Goal: Information Seeking & Learning: Learn about a topic

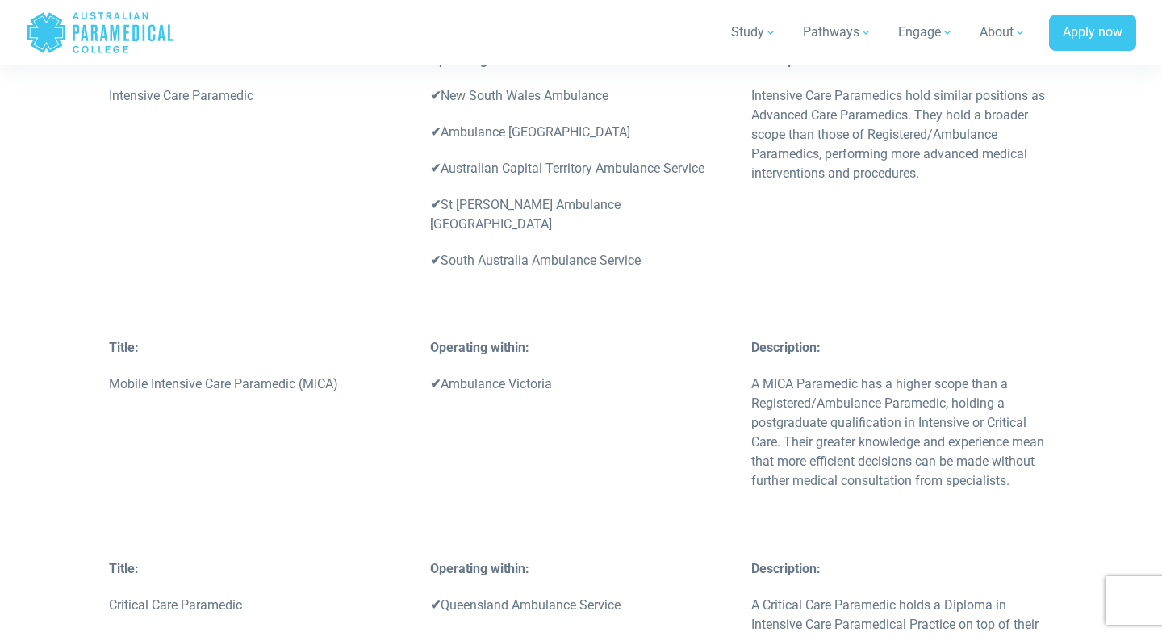
scroll to position [4556, 0]
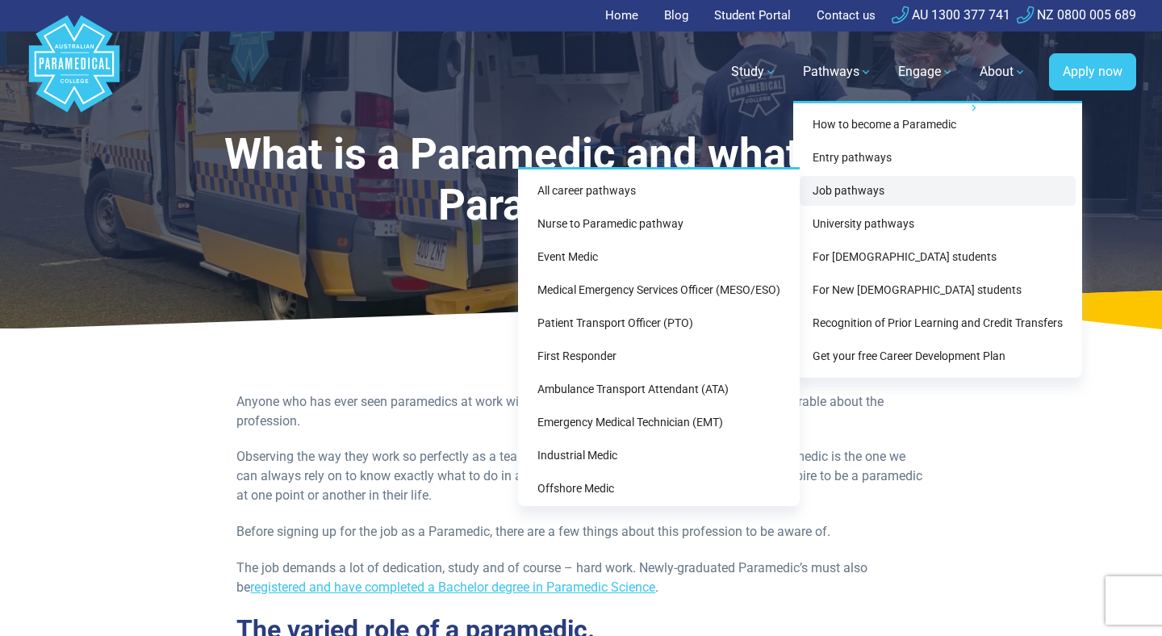
click at [875, 182] on link "Job pathways" at bounding box center [937, 191] width 276 height 30
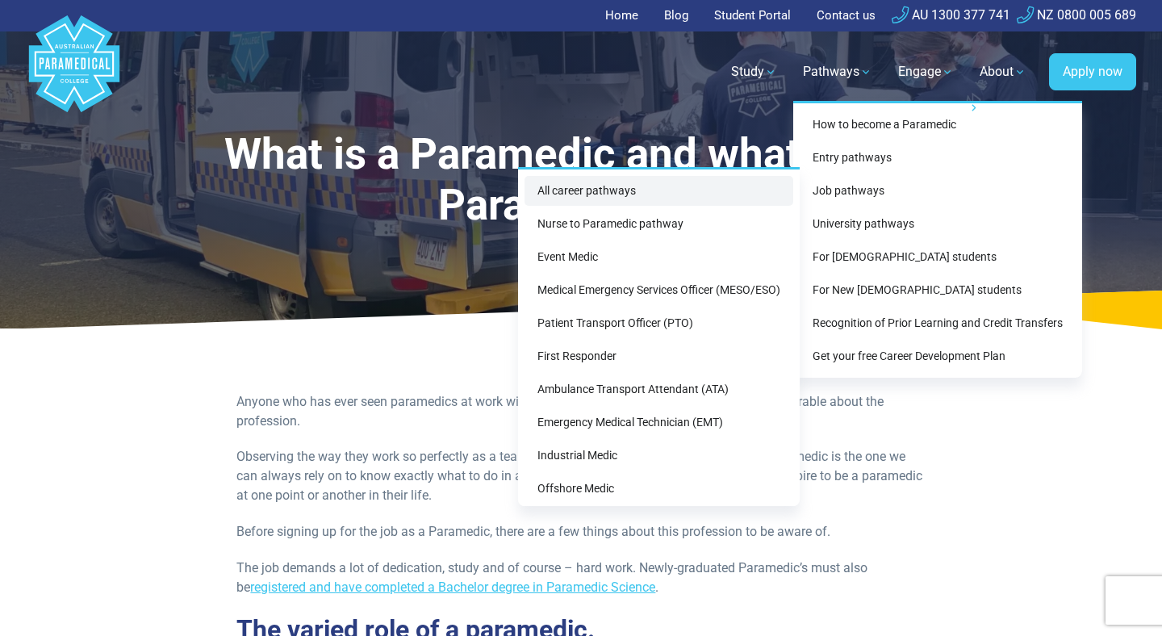
click at [720, 187] on link "All career pathways" at bounding box center [658, 191] width 269 height 30
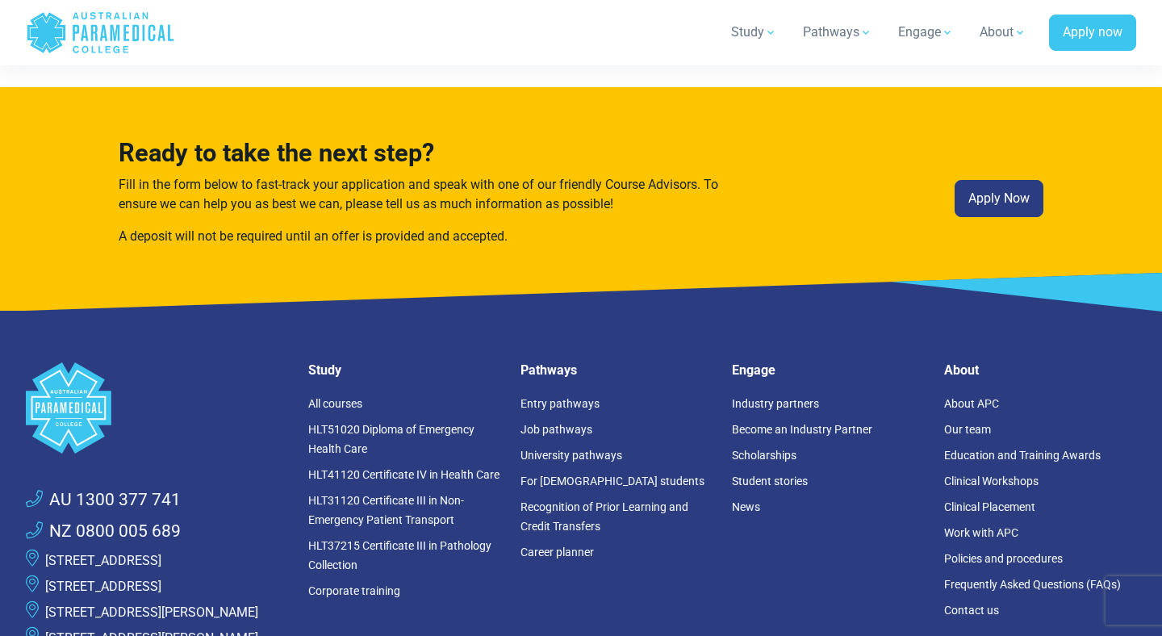
scroll to position [3714, 0]
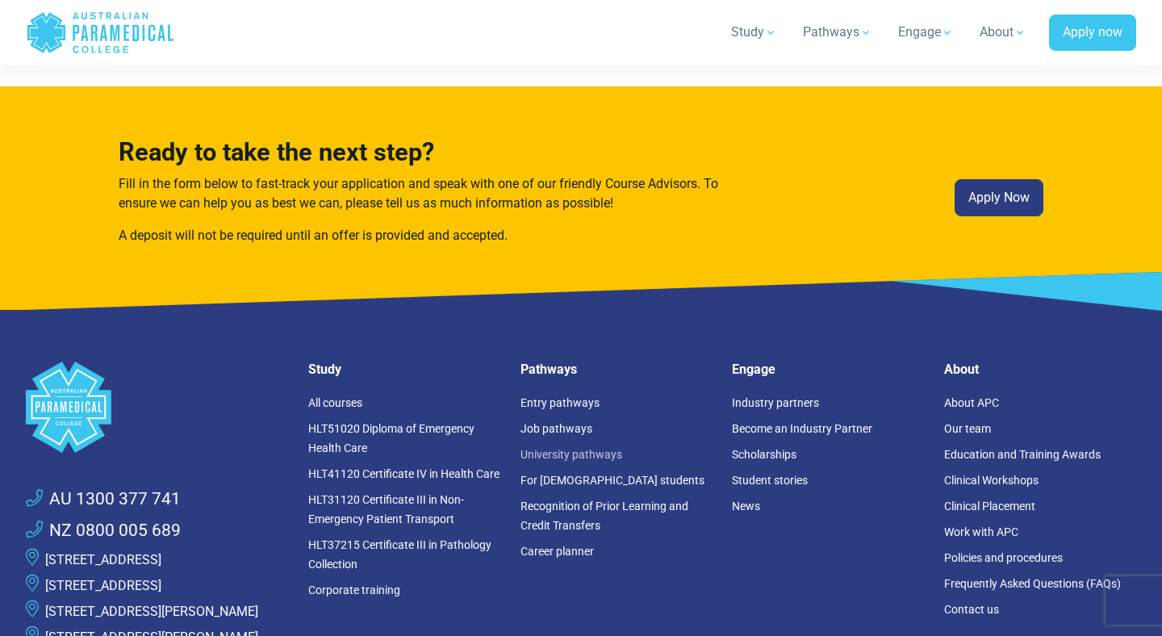
click at [603, 448] on link "University pathways" at bounding box center [571, 454] width 102 height 13
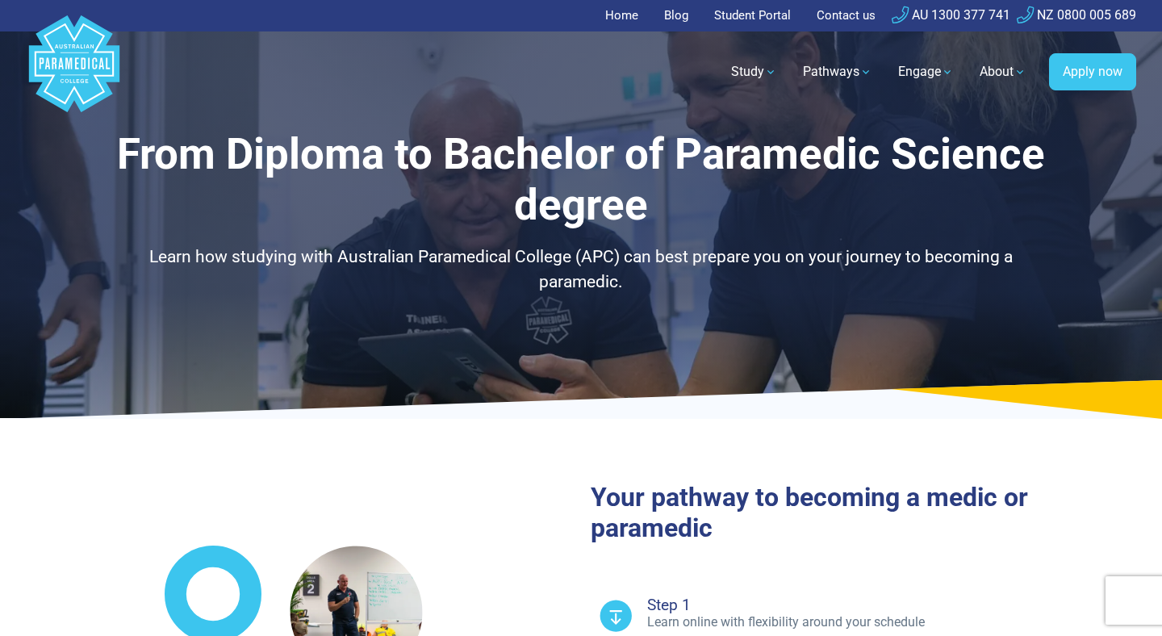
select select "**********"
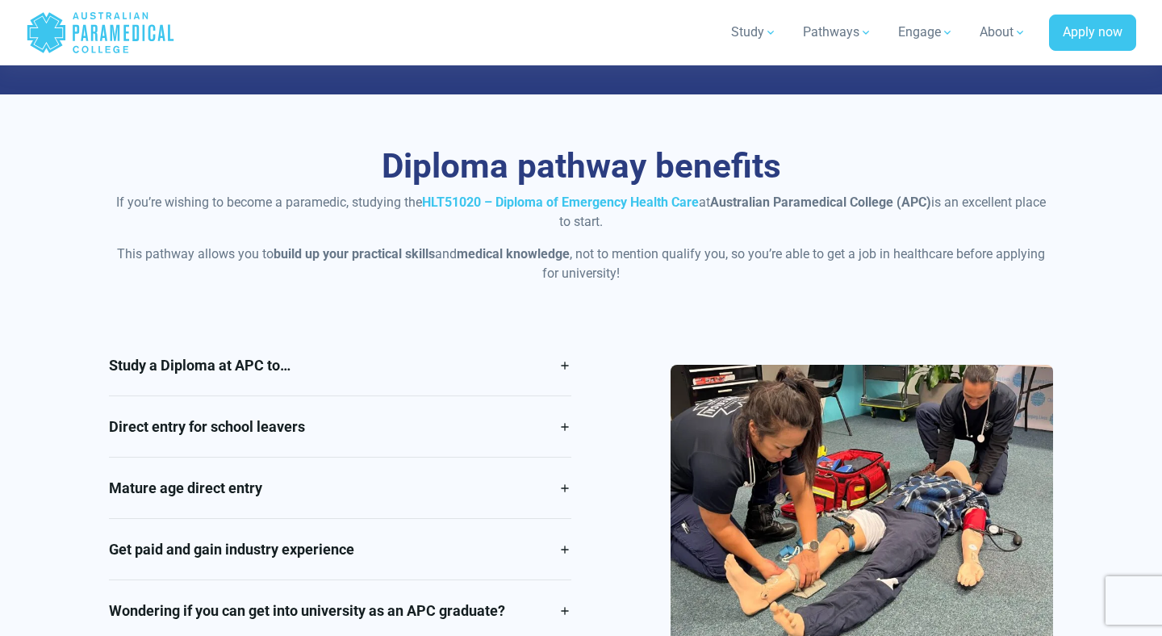
scroll to position [1229, 0]
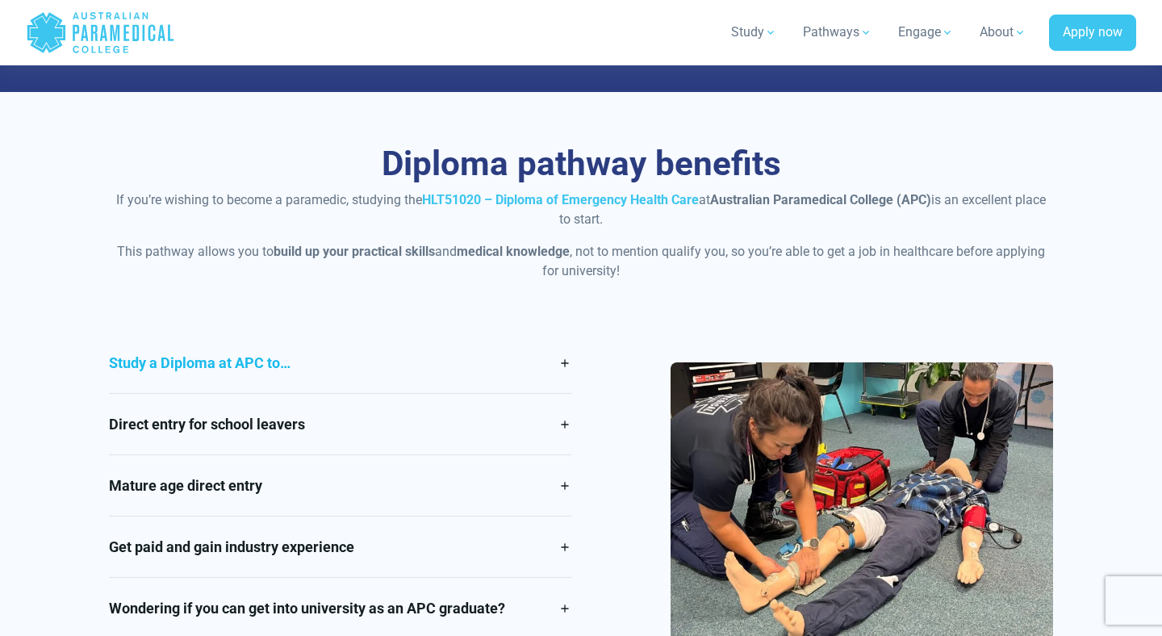
click at [569, 352] on link "Study a Diploma at APC to…" at bounding box center [340, 362] width 462 height 60
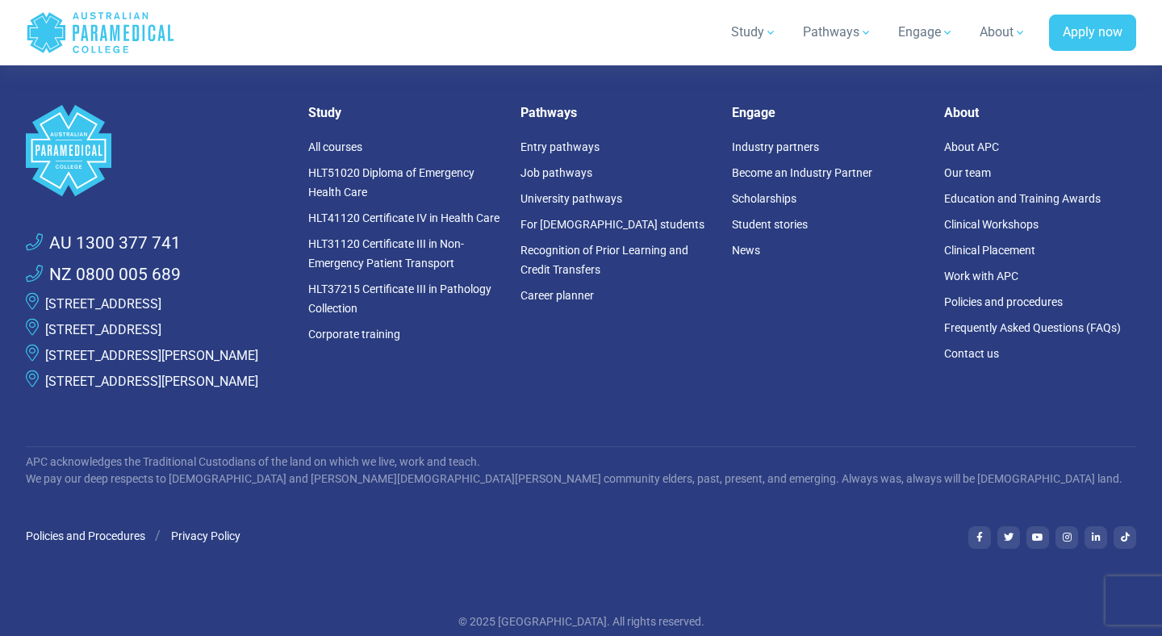
scroll to position [5526, 0]
